Goal: Transaction & Acquisition: Purchase product/service

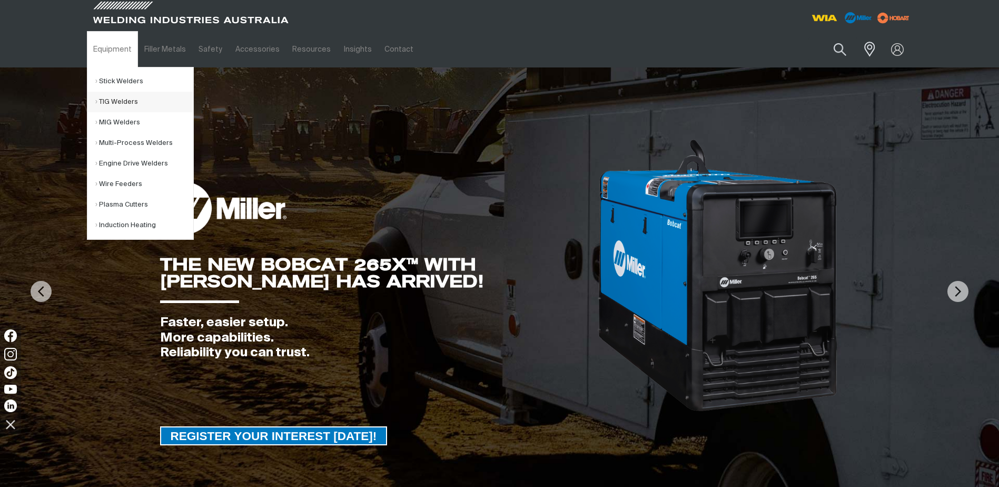
click at [119, 101] on link "TIG Welders" at bounding box center [144, 102] width 98 height 21
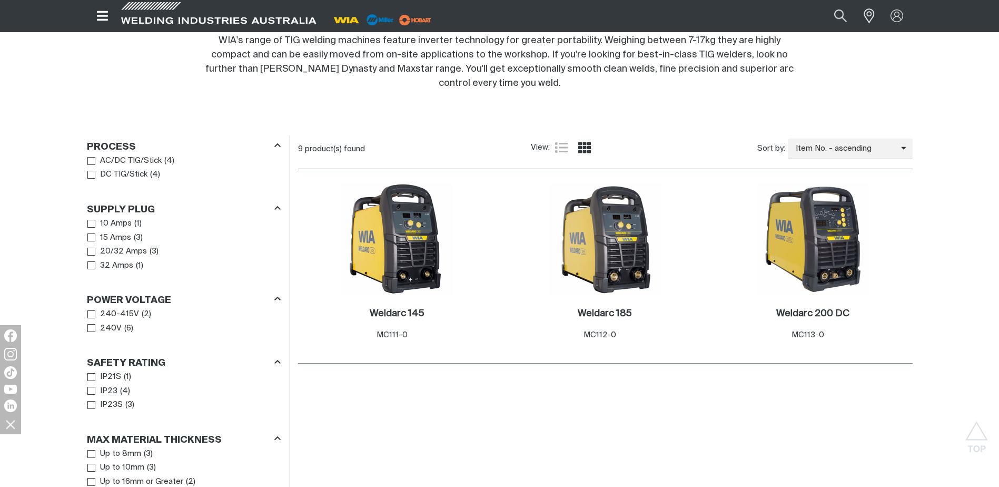
scroll to position [421, 0]
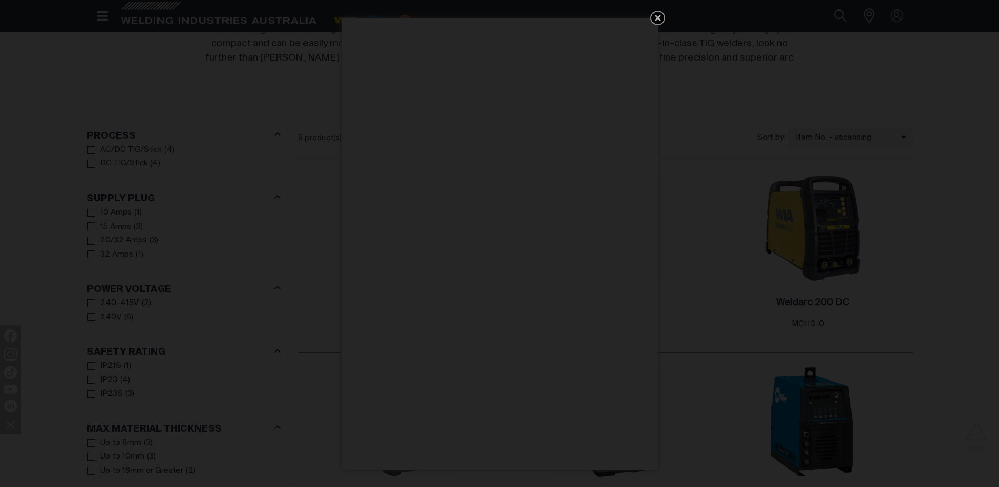
click at [656, 17] on icon "Get 5 WIA Welding Guides Free!" at bounding box center [658, 18] width 6 height 6
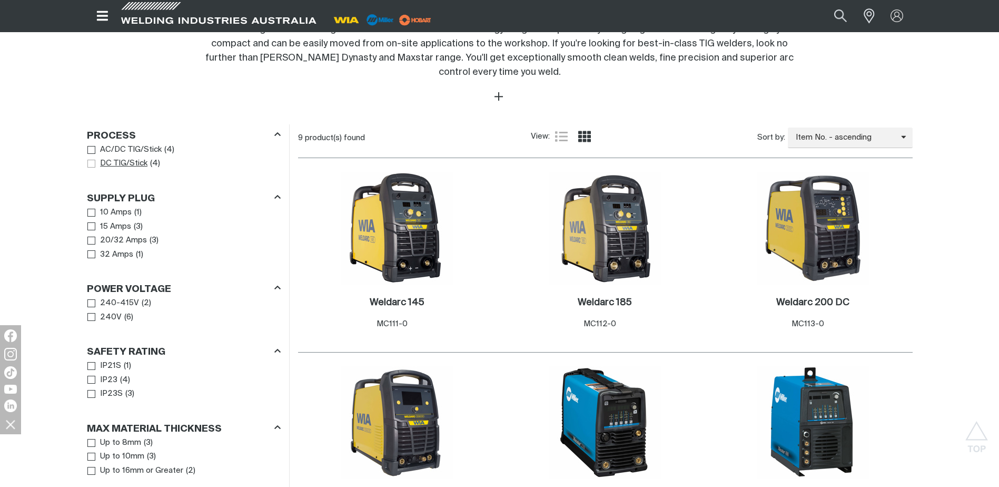
click at [93, 164] on span "Process" at bounding box center [91, 164] width 8 height 8
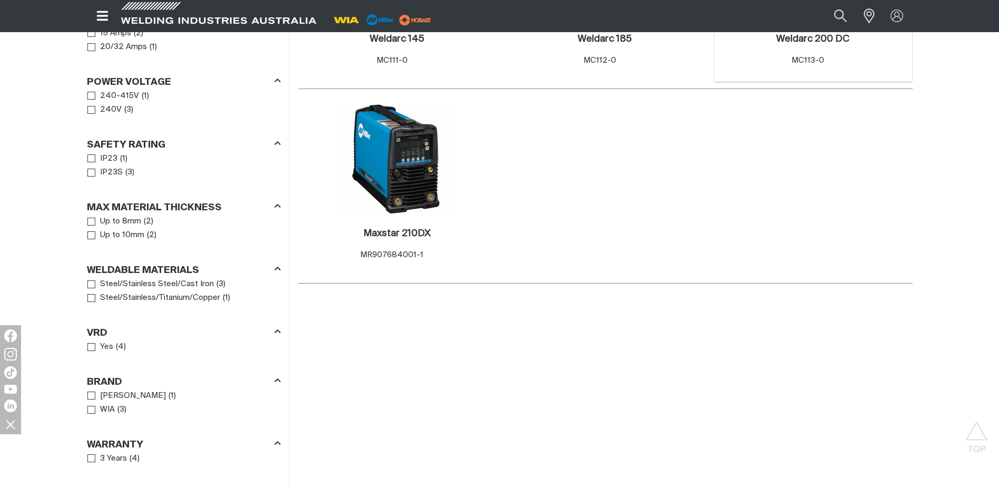
scroll to position [421, 0]
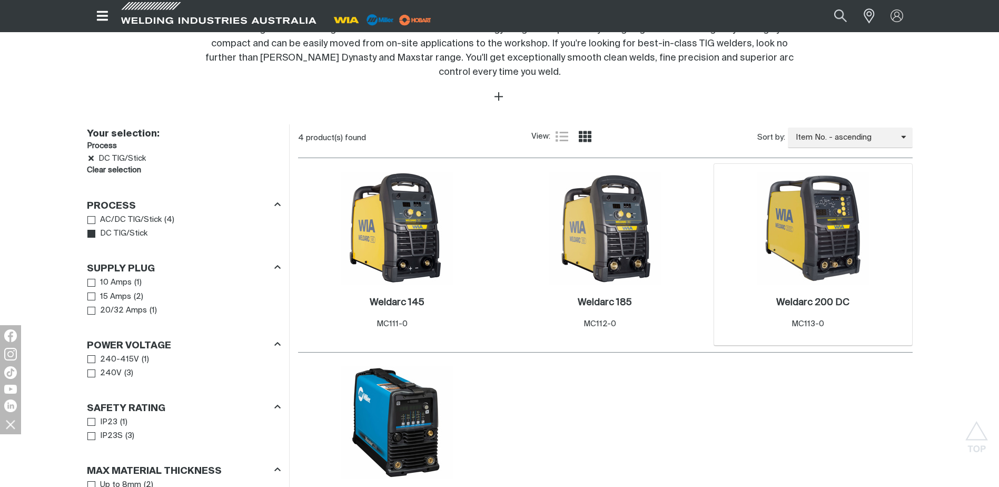
click at [804, 204] on img at bounding box center [813, 228] width 113 height 113
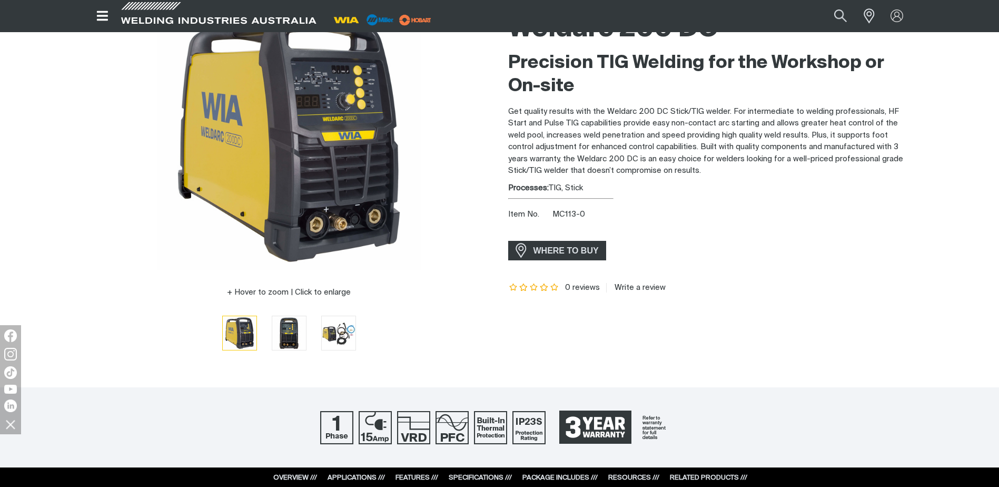
scroll to position [105, 0]
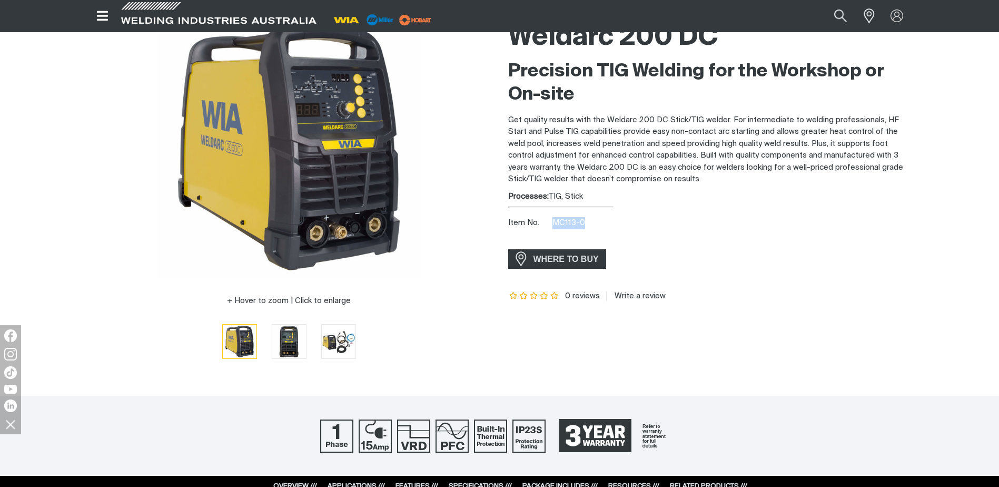
drag, startPoint x: 585, startPoint y: 221, endPoint x: 554, endPoint y: 217, distance: 31.3
click at [554, 217] on div "Item No. MC113-0" at bounding box center [710, 223] width 404 height 12
copy span "MC113-0"
drag, startPoint x: 452, startPoint y: 147, endPoint x: 463, endPoint y: 160, distance: 16.8
click at [452, 148] on div at bounding box center [289, 146] width 404 height 263
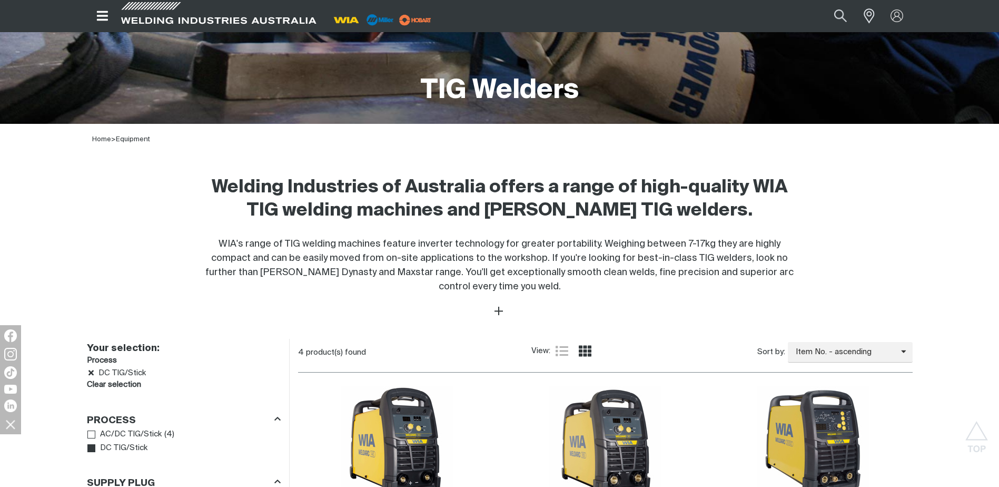
scroll to position [421, 0]
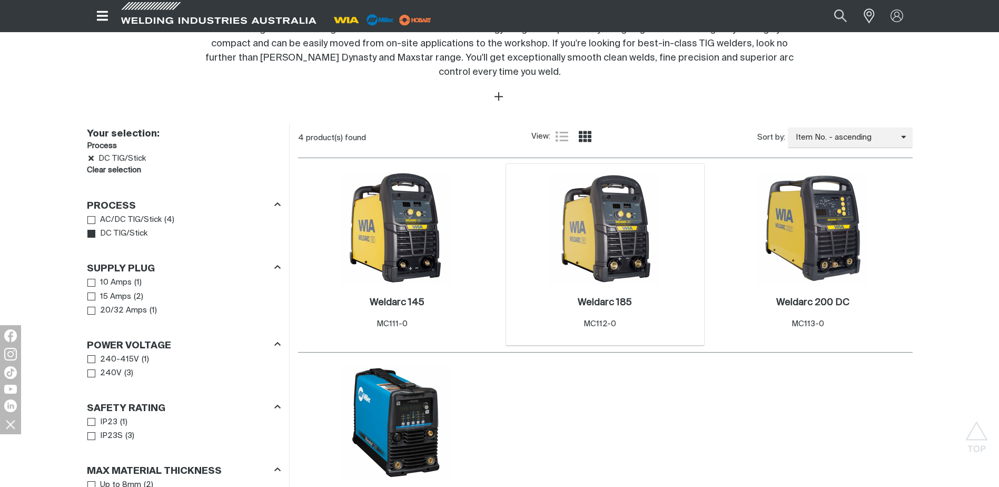
click at [608, 262] on img at bounding box center [605, 228] width 113 height 113
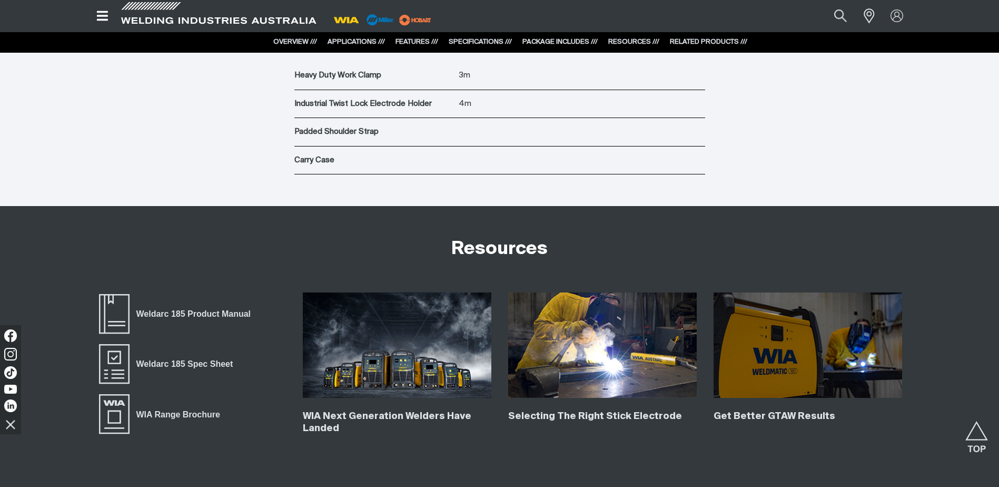
scroll to position [3686, 0]
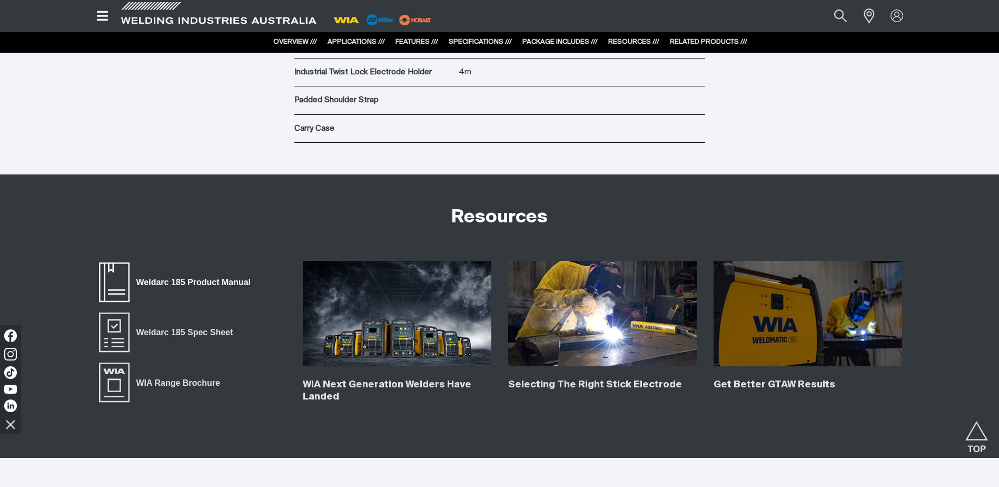
click at [120, 282] on span "Weldarc 185 Product Manual" at bounding box center [114, 282] width 34 height 42
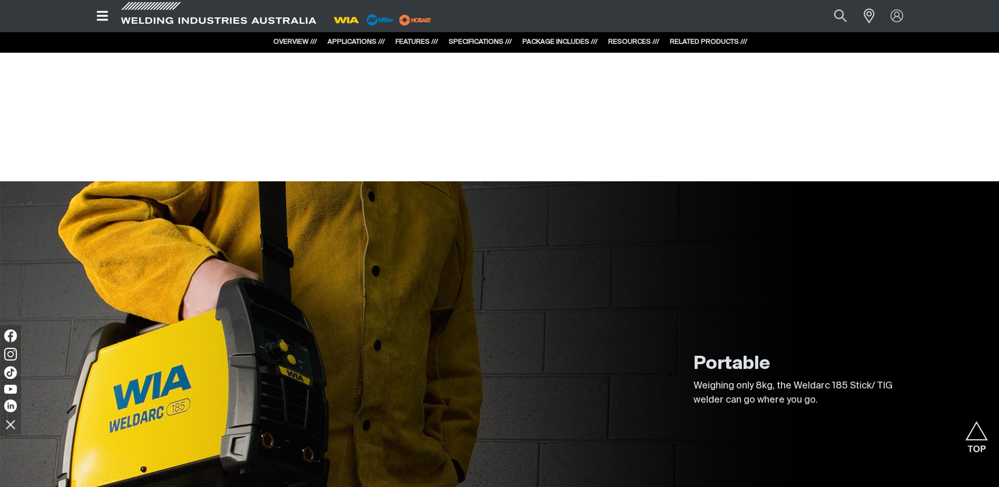
scroll to position [843, 0]
